Goal: Check status: Check status

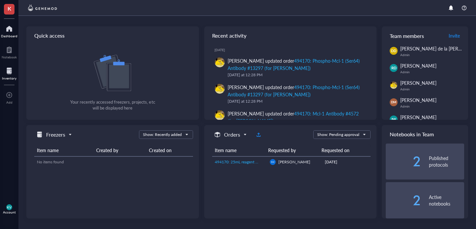
click at [12, 73] on div at bounding box center [9, 71] width 15 height 11
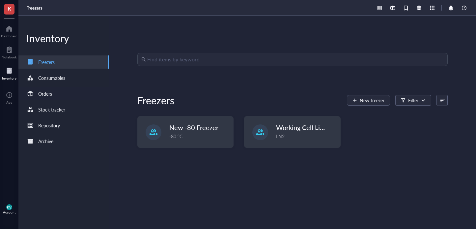
click at [62, 95] on div "Orders" at bounding box center [63, 93] width 90 height 13
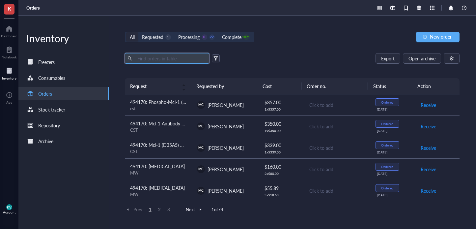
click at [163, 58] on input "text" at bounding box center [171, 58] width 72 height 10
type input "lepro"
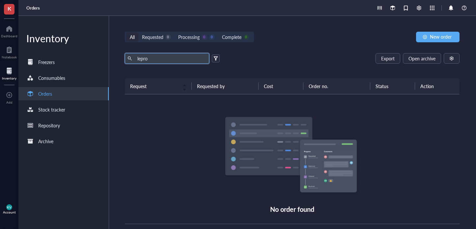
drag, startPoint x: 130, startPoint y: 61, endPoint x: 116, endPoint y: 58, distance: 14.2
click at [130, 61] on span "lepro" at bounding box center [167, 58] width 84 height 11
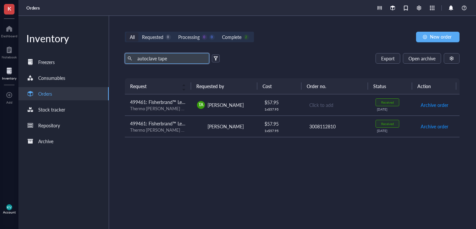
type input "autoclave tape"
drag, startPoint x: 162, startPoint y: 35, endPoint x: 180, endPoint y: 36, distance: 18.1
click at [162, 35] on div "Requested" at bounding box center [152, 36] width 21 height 7
click at [138, 32] on input "Requested 0" at bounding box center [138, 32] width 0 height 0
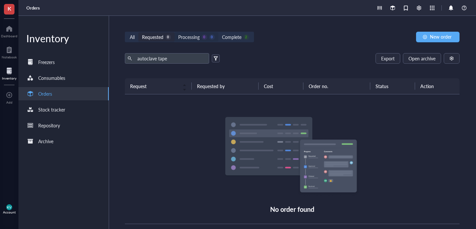
click at [200, 37] on div "Processing" at bounding box center [188, 36] width 21 height 7
click at [175, 32] on input "Processing 0 0" at bounding box center [175, 32] width 0 height 0
click at [235, 38] on div "Complete" at bounding box center [231, 36] width 19 height 7
click at [219, 32] on input "Complete 2" at bounding box center [219, 32] width 0 height 0
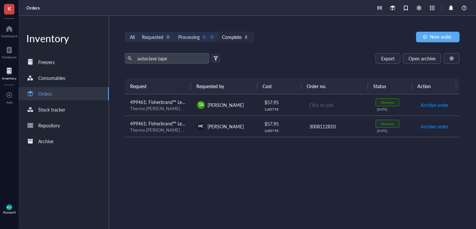
click at [181, 105] on div "Thermo [PERSON_NAME] Scientific" at bounding box center [158, 108] width 56 height 6
click at [178, 127] on div "Thermo [PERSON_NAME] Scientific" at bounding box center [158, 130] width 56 height 6
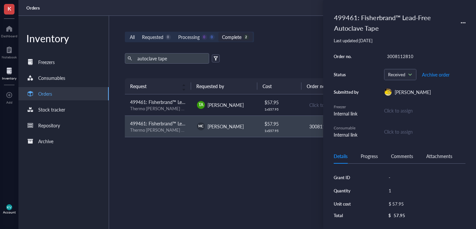
click at [201, 168] on div "Request Requested by Cost Order no. Status Action 499461: Fisherbrand™ Lead-Fre…" at bounding box center [292, 137] width 335 height 119
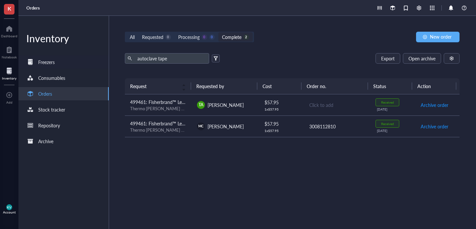
click at [54, 61] on div "Freezers" at bounding box center [46, 61] width 16 height 7
